Goal: Check status: Check status

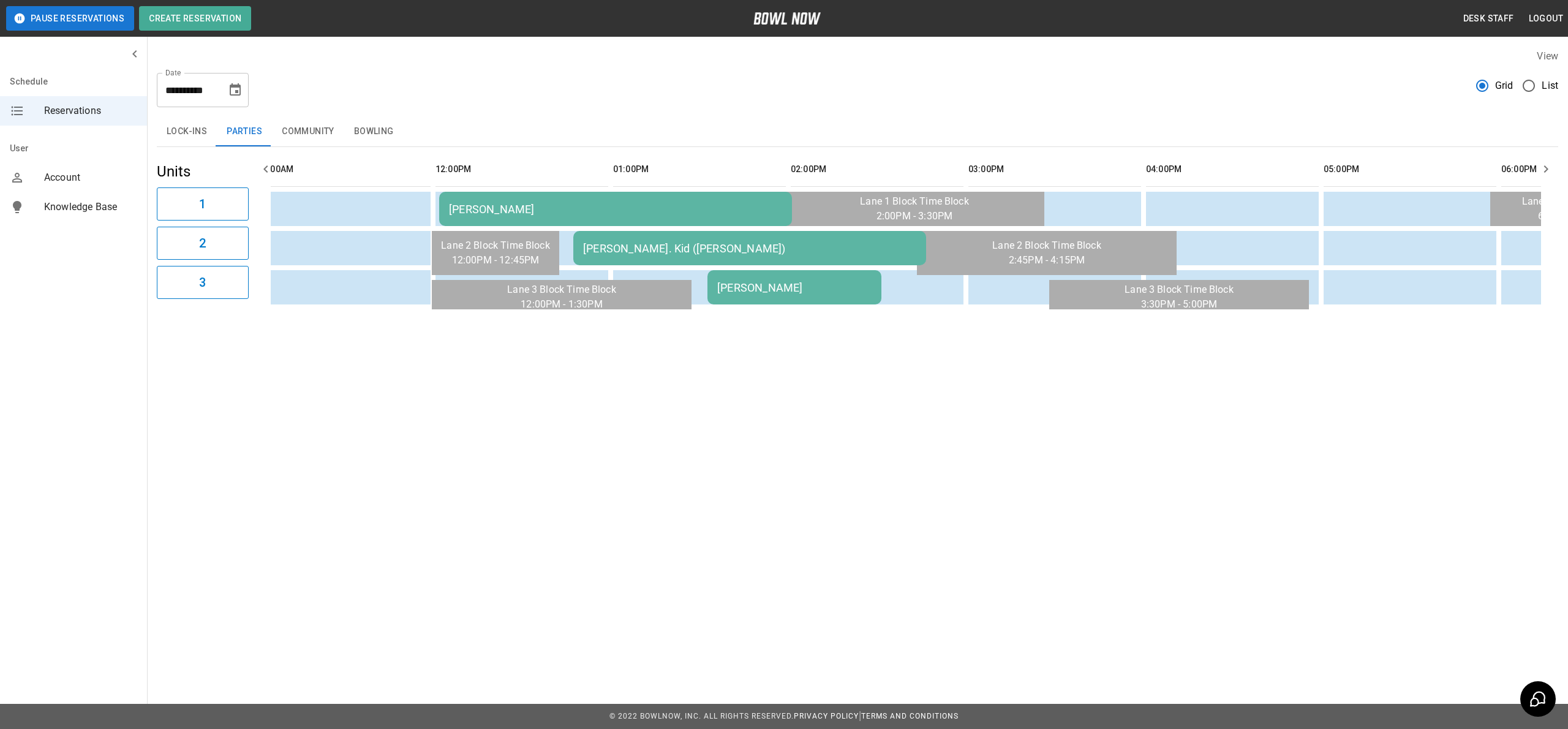
scroll to position [0, 371]
click at [515, 201] on td "[PERSON_NAME]" at bounding box center [618, 208] width 353 height 34
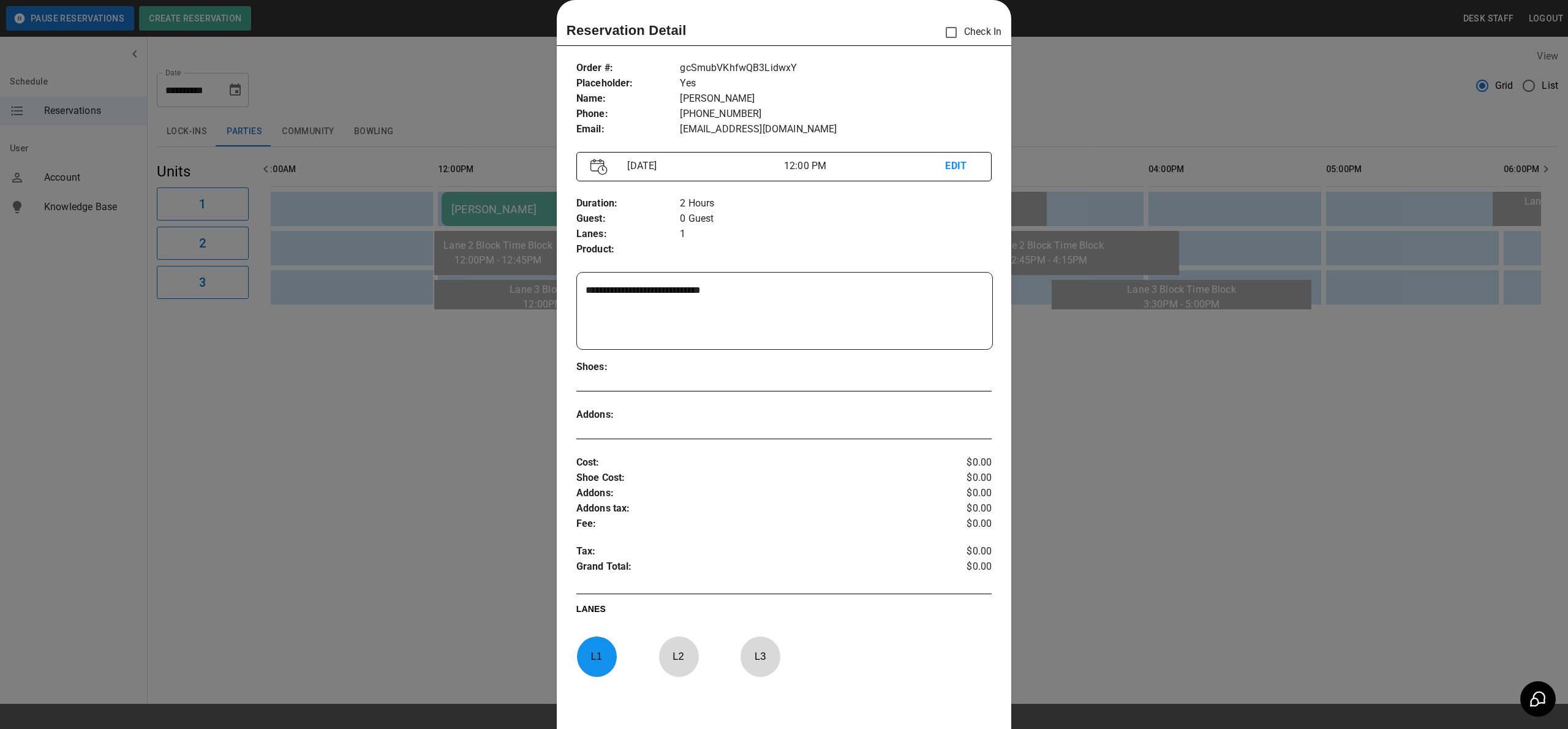
scroll to position [101, 0]
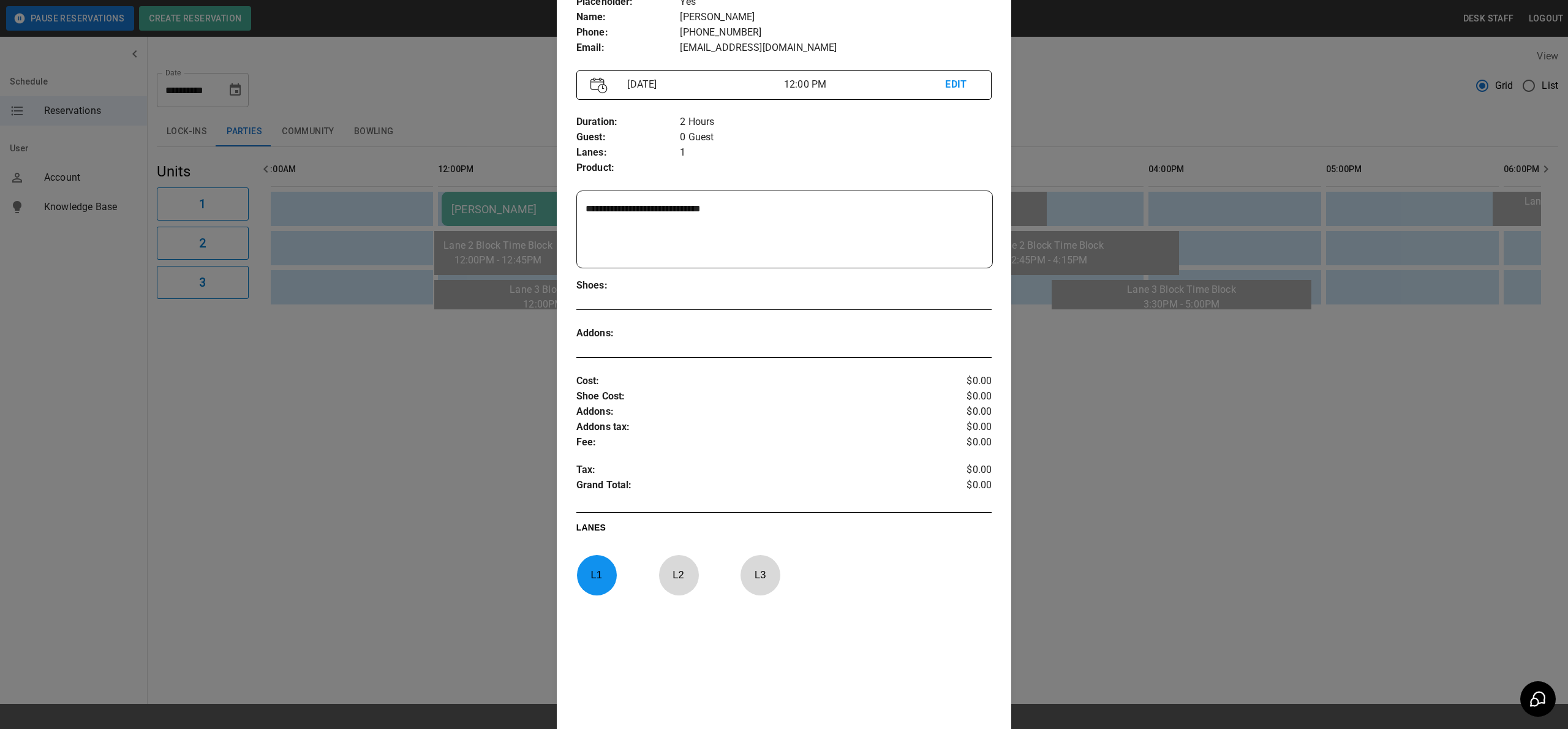
click at [1109, 331] on div at bounding box center [784, 364] width 1568 height 729
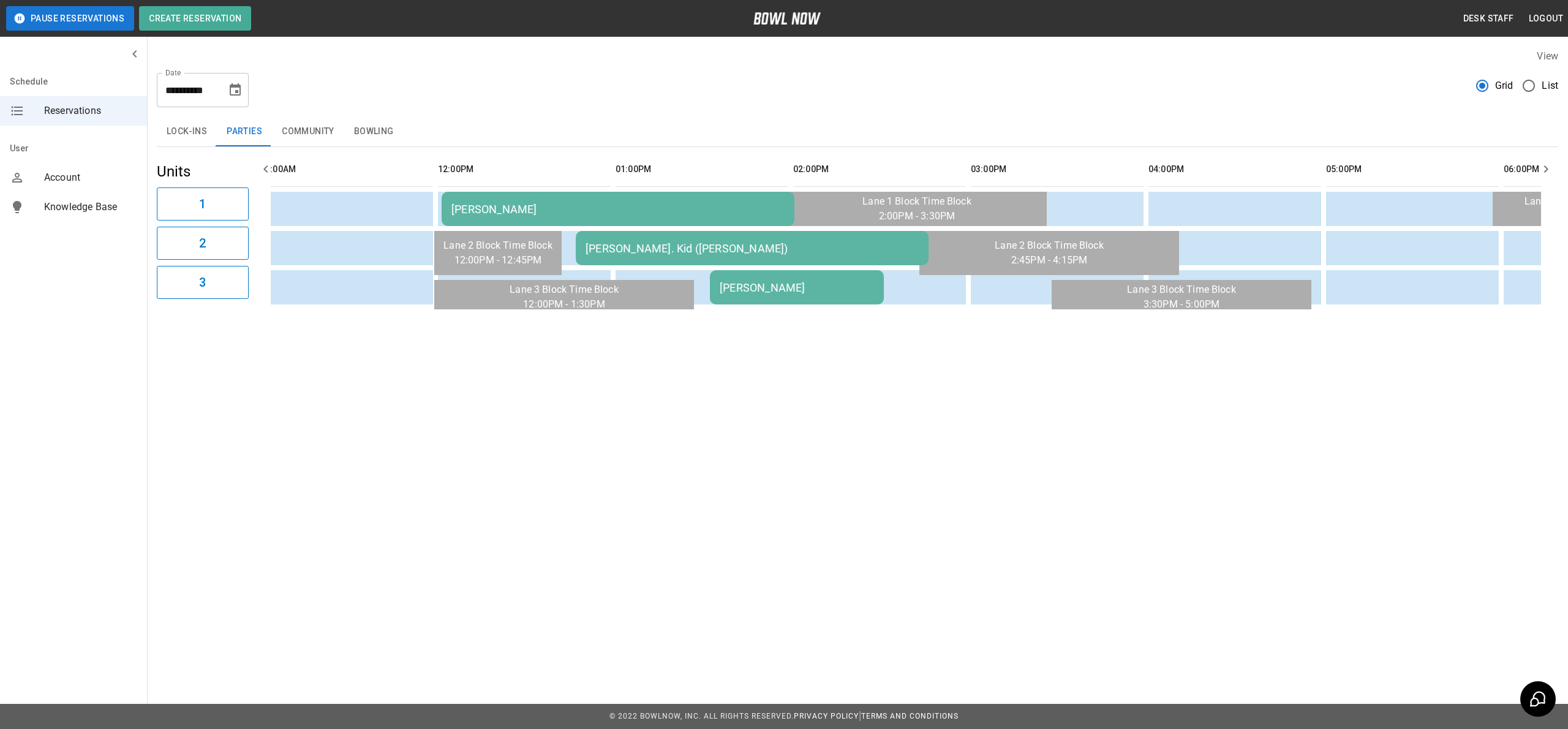
click at [813, 251] on div "[PERSON_NAME]. Kid ([PERSON_NAME])" at bounding box center [753, 249] width 333 height 13
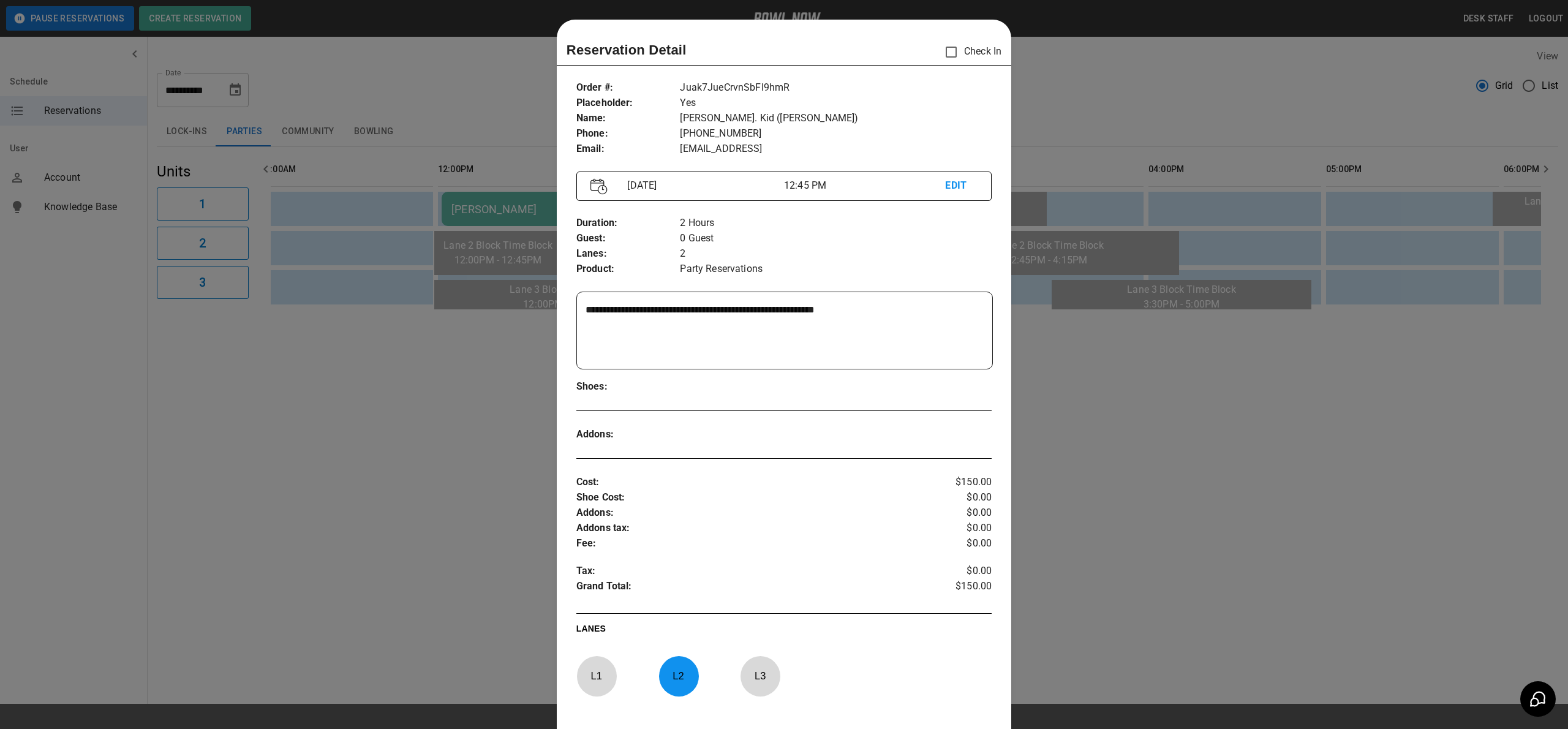
scroll to position [20, 0]
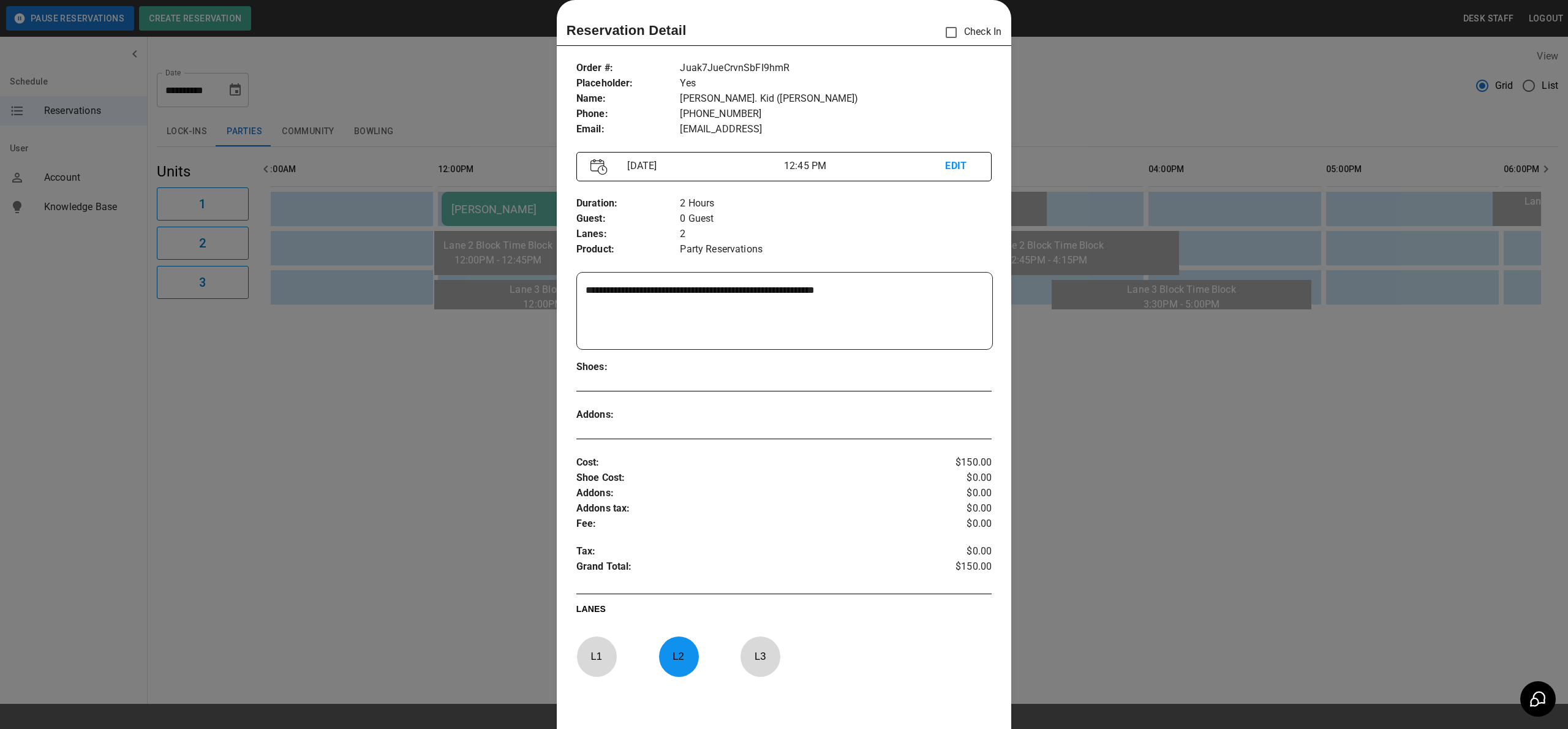
click at [1117, 488] on div at bounding box center [784, 364] width 1568 height 729
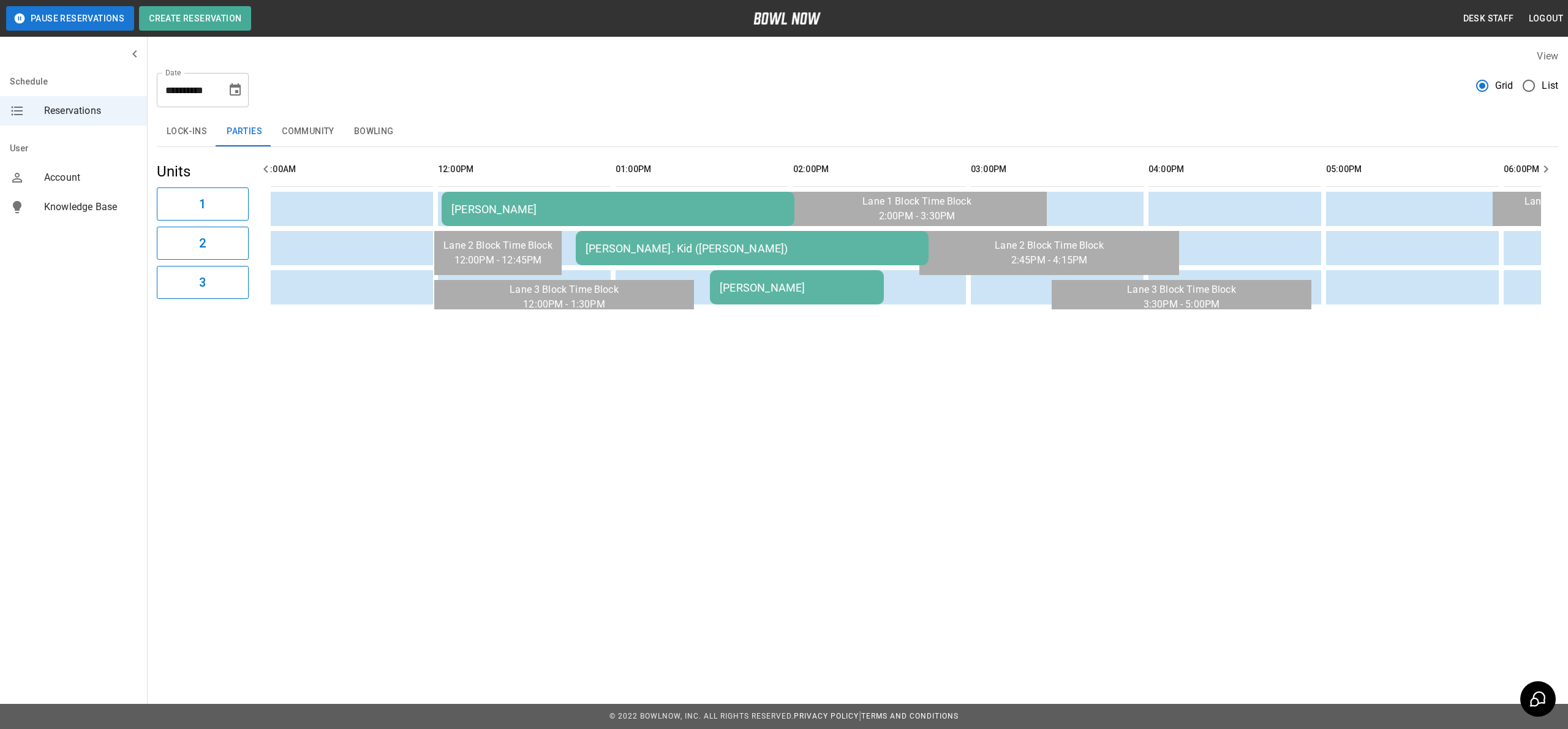
click at [823, 294] on div "[PERSON_NAME]" at bounding box center [796, 287] width 154 height 13
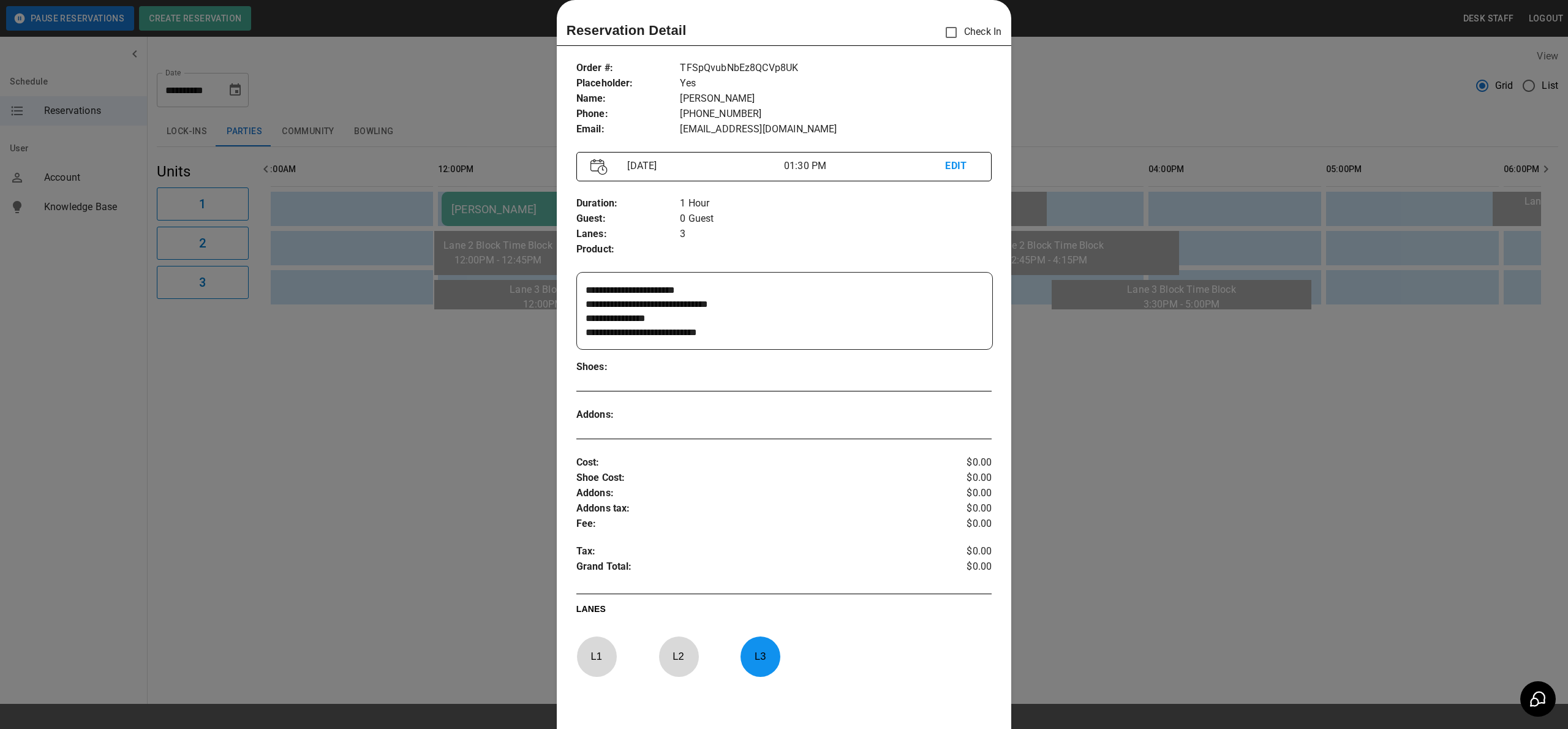
click at [1098, 390] on div at bounding box center [784, 364] width 1568 height 729
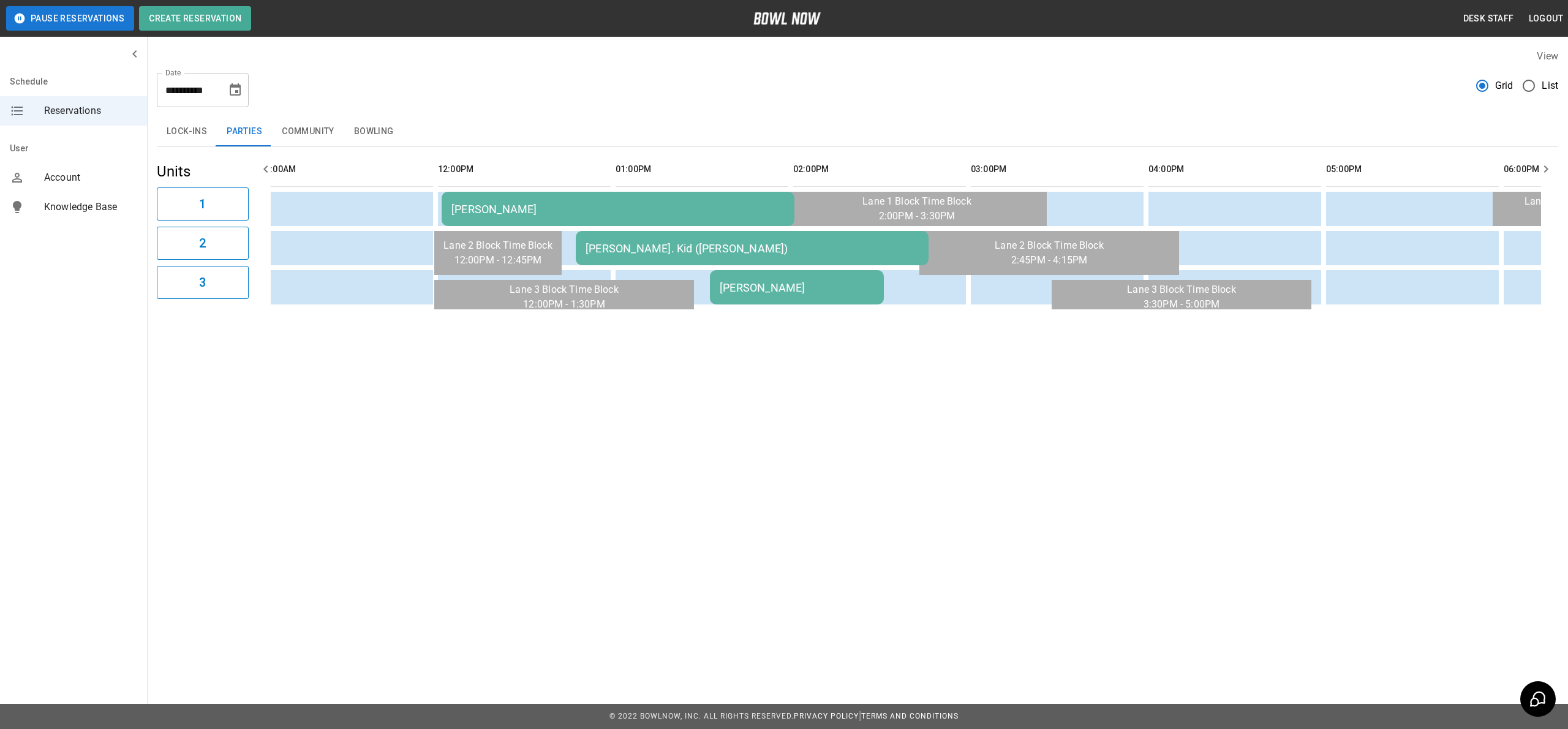
click at [745, 199] on td "[PERSON_NAME]" at bounding box center [618, 208] width 353 height 34
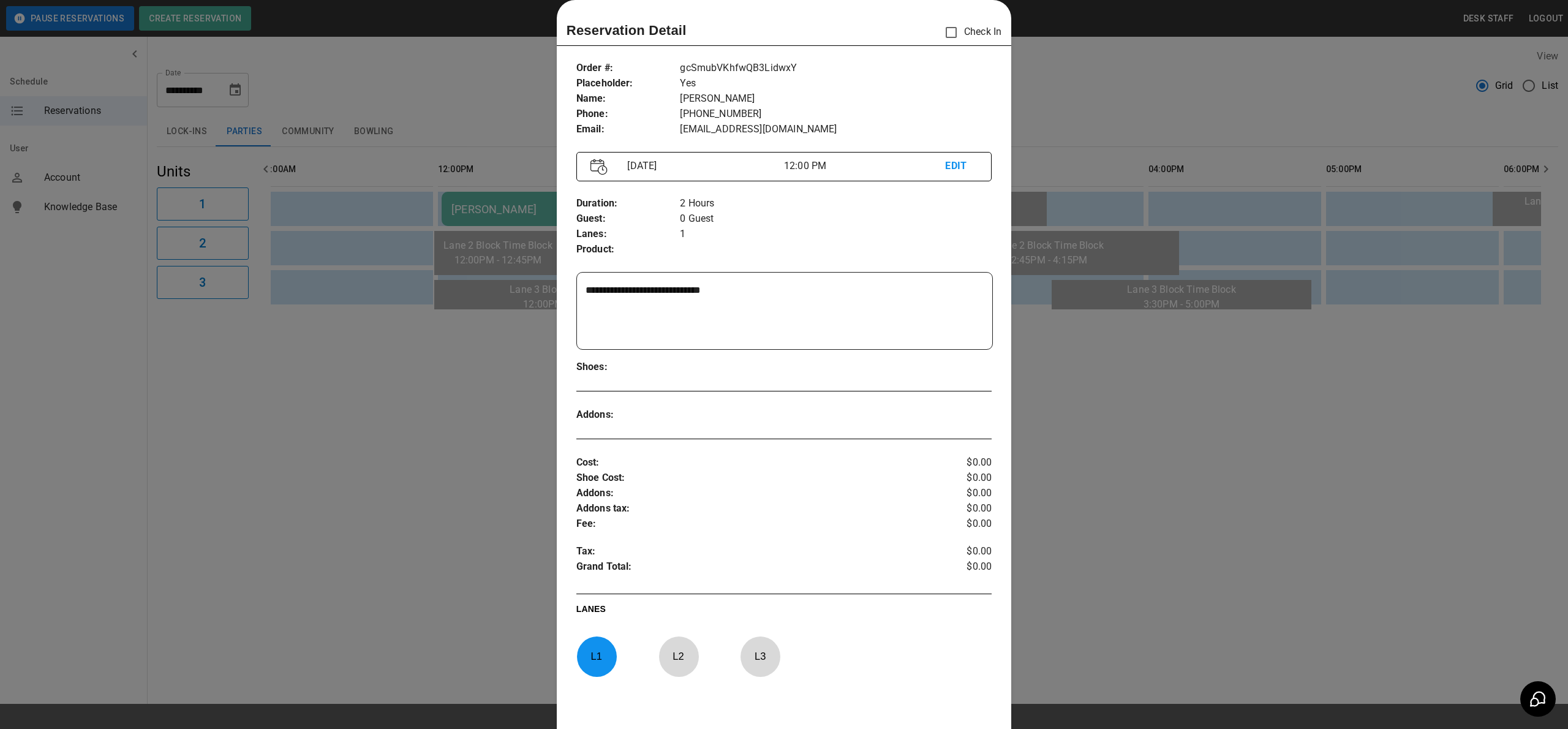
click at [1235, 456] on div at bounding box center [784, 364] width 1568 height 729
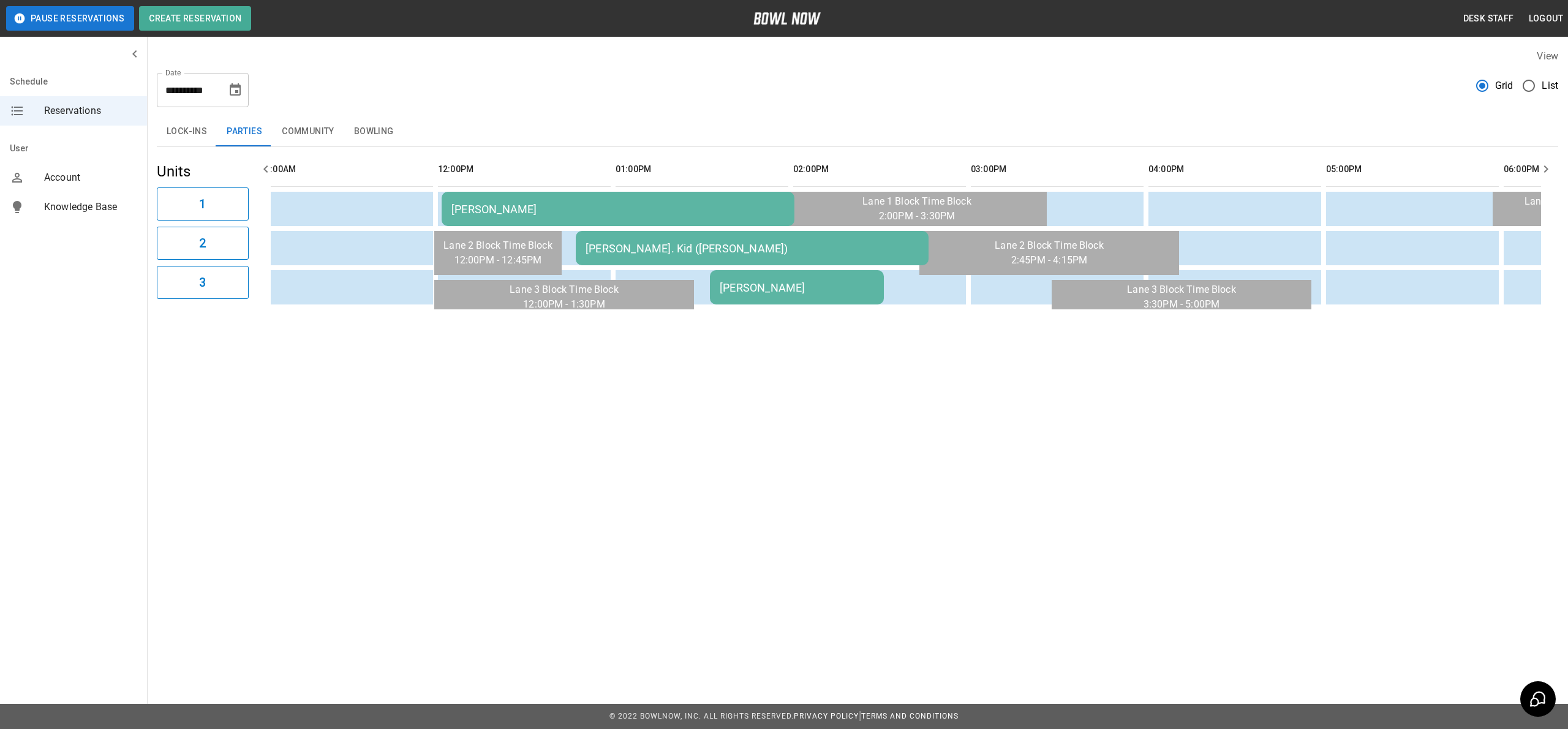
click at [821, 319] on div "**********" at bounding box center [857, 179] width 1421 height 280
drag, startPoint x: 797, startPoint y: 322, endPoint x: 775, endPoint y: 311, distance: 24.6
click at [787, 317] on div "**********" at bounding box center [857, 179] width 1421 height 280
click at [767, 307] on table "[PERSON_NAME] [PERSON_NAME]. Kid ([PERSON_NAME]) [PERSON_NAME]" at bounding box center [1422, 228] width 3045 height 162
